Goal: Transaction & Acquisition: Subscribe to service/newsletter

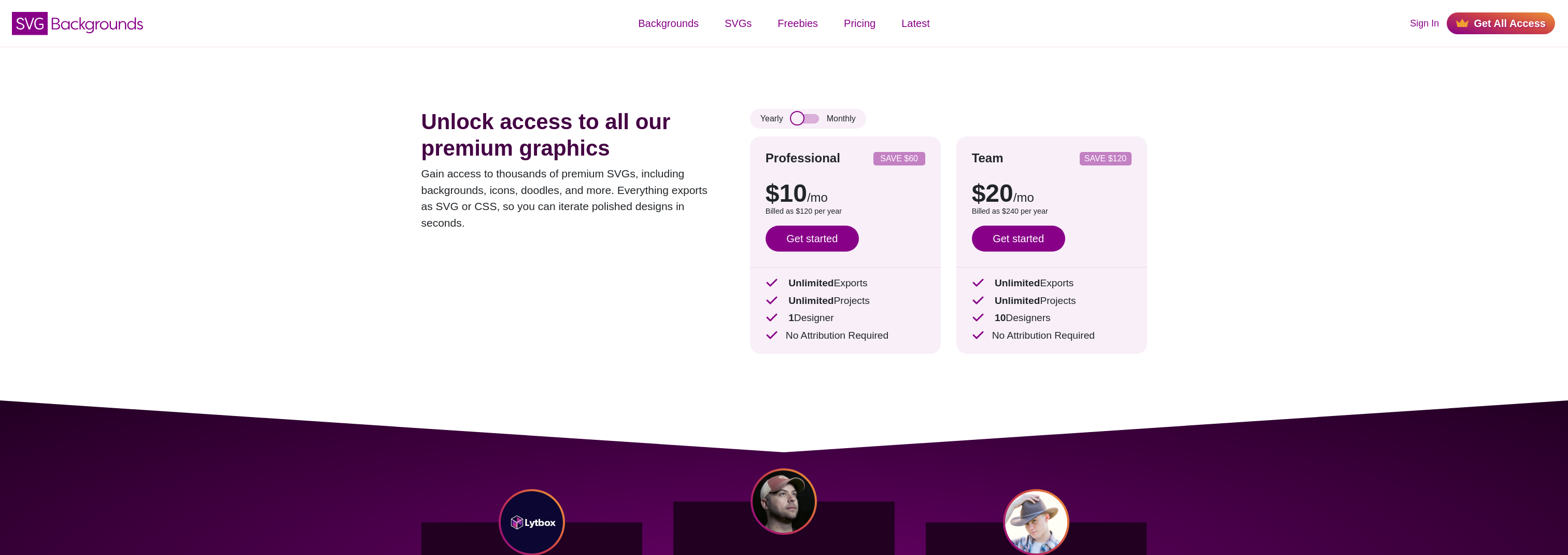
click at [802, 120] on input "checkbox" at bounding box center [805, 118] width 28 height 9
checkbox input "false"
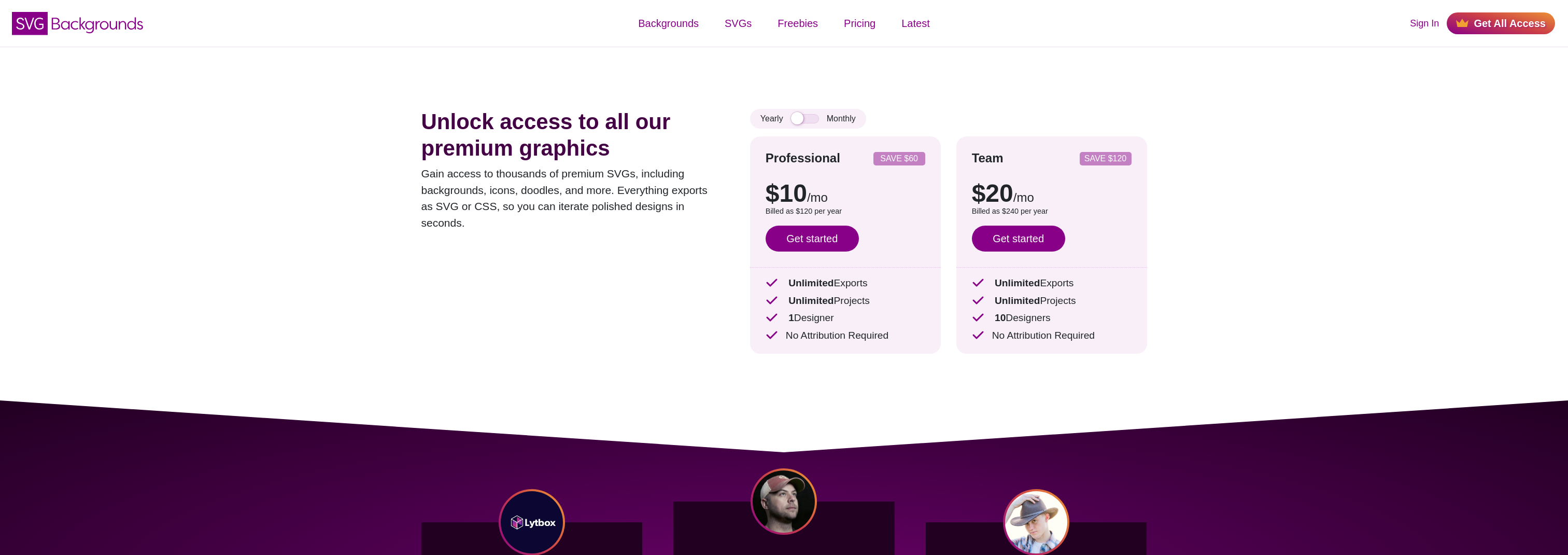
drag, startPoint x: 777, startPoint y: 322, endPoint x: 875, endPoint y: 325, distance: 98.0
click at [861, 325] on p "1 Designer" at bounding box center [845, 318] width 159 height 15
click at [876, 325] on p "1 Designer" at bounding box center [845, 318] width 159 height 15
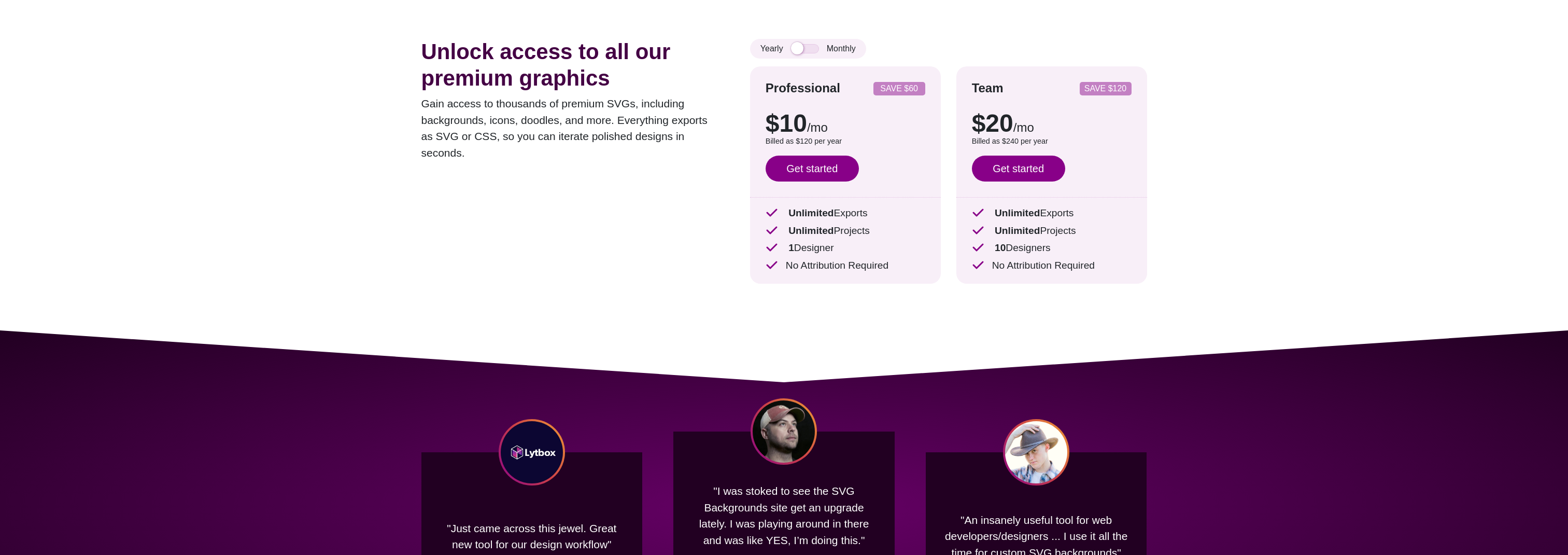
scroll to position [260, 0]
